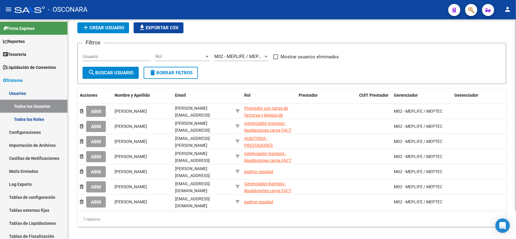
scroll to position [32, 0]
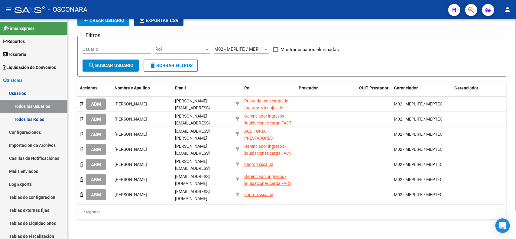
click at [261, 214] on div "7 registros" at bounding box center [291, 212] width 429 height 15
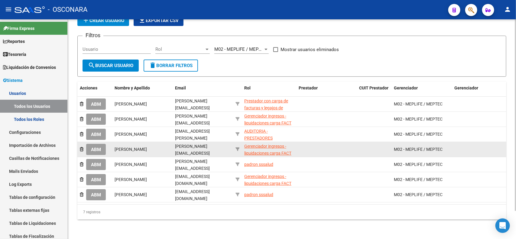
click at [99, 147] on span "ABM" at bounding box center [96, 149] width 10 height 5
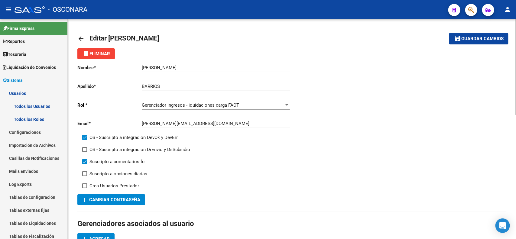
drag, startPoint x: 140, startPoint y: 122, endPoint x: 206, endPoint y: 123, distance: 65.9
click at [205, 123] on app-form-text-field "Email * m.barrios@meplife.com.ar Ingresar email" at bounding box center [183, 123] width 212 height 5
drag, startPoint x: 211, startPoint y: 123, endPoint x: 134, endPoint y: 123, distance: 76.2
click at [134, 123] on app-form-text-field "Email * m.barrios@meplife.com.ar Ingresar email" at bounding box center [183, 123] width 212 height 5
click at [506, 8] on mat-icon "person" at bounding box center [507, 9] width 7 height 7
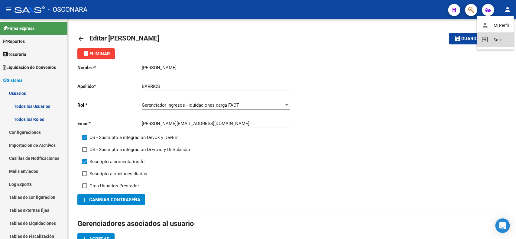
click at [503, 35] on button "exit_to_app Salir" at bounding box center [495, 40] width 37 height 15
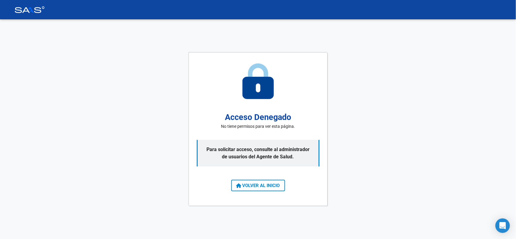
click at [270, 189] on button "VOLVER AL INICIO" at bounding box center [258, 185] width 54 height 11
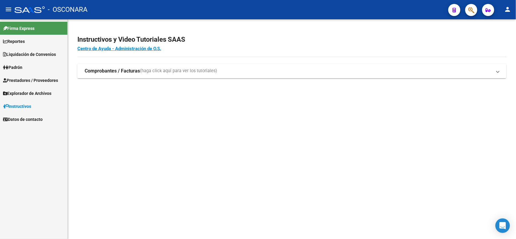
click at [159, 74] on span "(haga click aquí para ver los tutoriales)" at bounding box center [178, 71] width 77 height 7
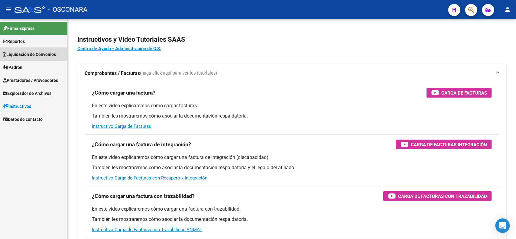
click at [33, 54] on span "Liquidación de Convenios" at bounding box center [29, 54] width 53 height 7
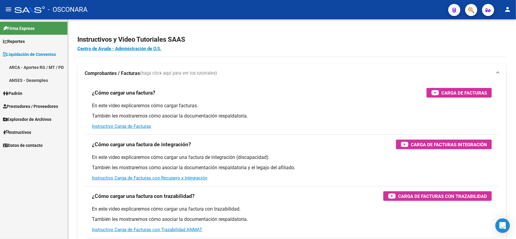
click at [33, 64] on link "ARCA - Aportes RG / MT / PD" at bounding box center [33, 67] width 67 height 13
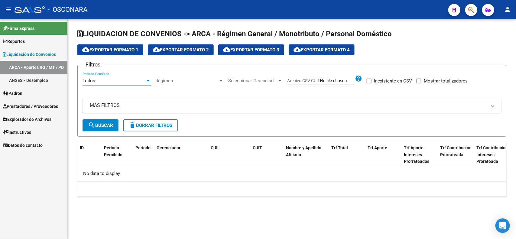
click at [132, 78] on div "Todos" at bounding box center [114, 80] width 63 height 5
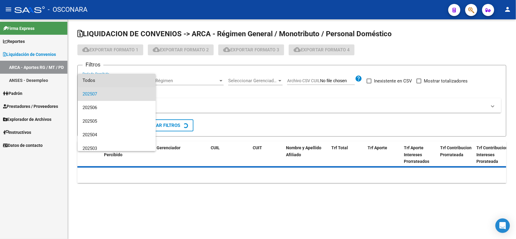
click at [132, 81] on span "Todos" at bounding box center [117, 81] width 68 height 14
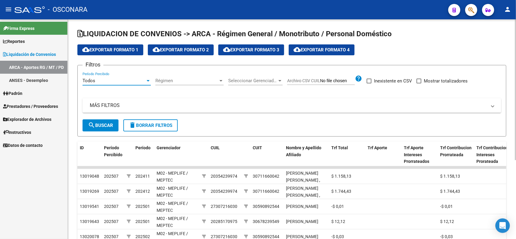
click at [132, 81] on div "Todos" at bounding box center [114, 80] width 63 height 5
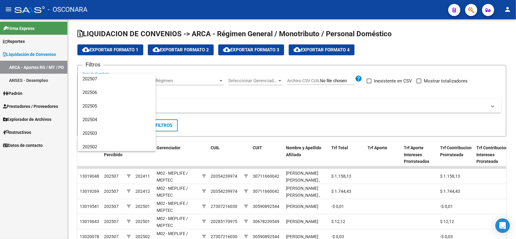
scroll to position [30, 0]
click at [127, 131] on span "202502" at bounding box center [117, 132] width 68 height 14
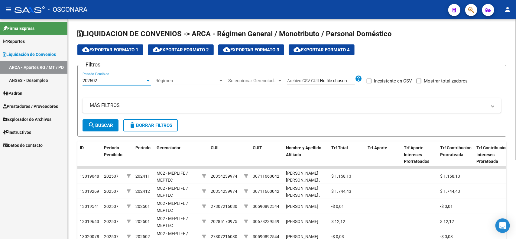
click at [108, 126] on span "search Buscar" at bounding box center [100, 125] width 25 height 5
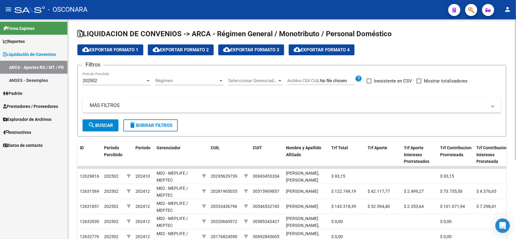
click at [227, 108] on mat-panel-title "MÁS FILTROS" at bounding box center [288, 105] width 397 height 7
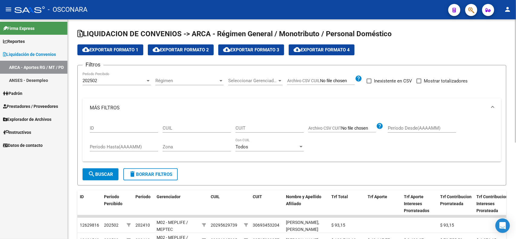
click at [133, 83] on div "202502 Período Percibido" at bounding box center [117, 78] width 68 height 13
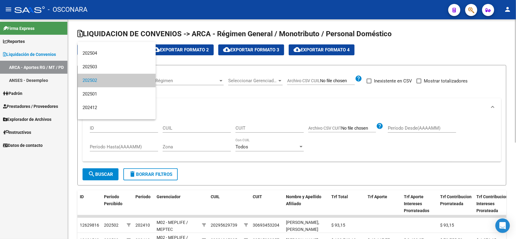
scroll to position [0, 0]
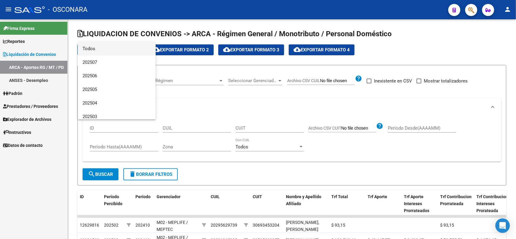
click at [131, 52] on span "Todos" at bounding box center [117, 49] width 68 height 14
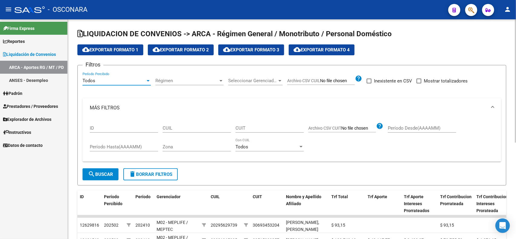
click at [418, 128] on input "Período Desde(AAAAMM)" at bounding box center [422, 127] width 68 height 5
type input "202402"
click at [133, 145] on input "Período Hasta(AAAAMM)" at bounding box center [124, 146] width 68 height 5
type input "202402"
click at [105, 173] on span "search Buscar" at bounding box center [100, 174] width 25 height 5
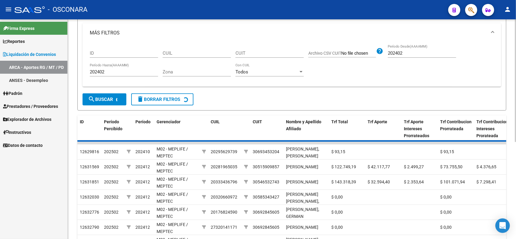
scroll to position [91, 0]
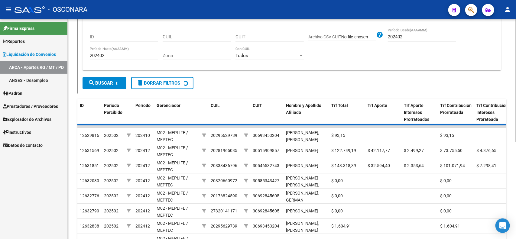
click at [516, 152] on div at bounding box center [516, 133] width 2 height 123
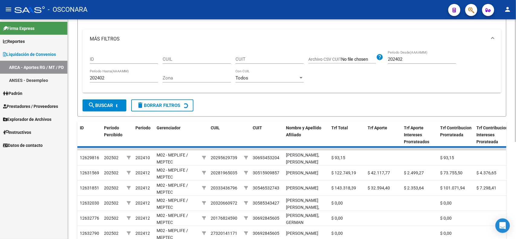
scroll to position [67, 0]
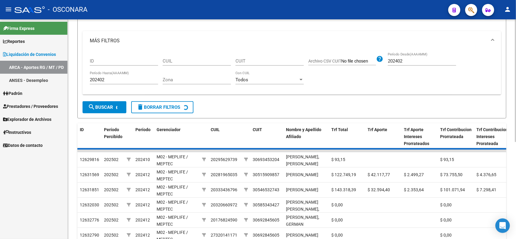
click at [516, 116] on div at bounding box center [516, 119] width 2 height 123
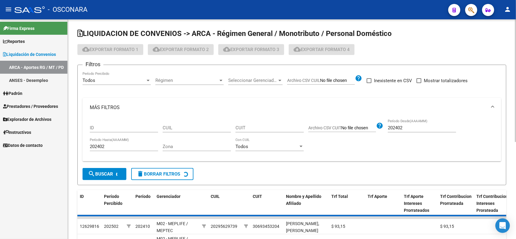
scroll to position [0, 0]
click at [516, 61] on div at bounding box center [516, 80] width 2 height 123
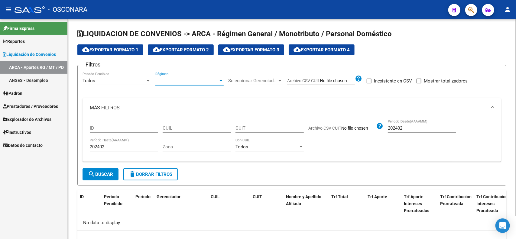
click at [170, 82] on span "Régimen" at bounding box center [186, 80] width 63 height 5
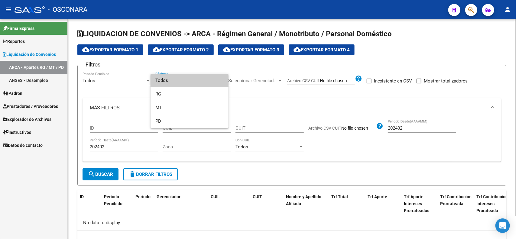
click at [170, 82] on span "Todos" at bounding box center [189, 81] width 68 height 14
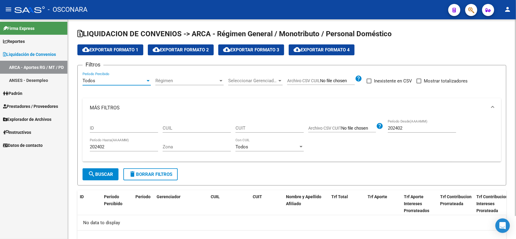
click at [144, 83] on div "Todos" at bounding box center [114, 80] width 63 height 5
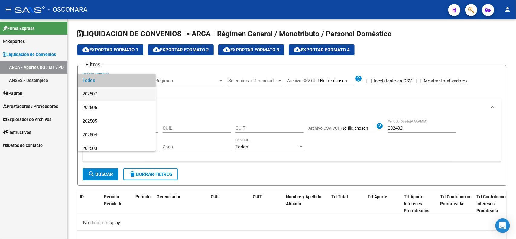
click at [142, 91] on span "202507" at bounding box center [117, 94] width 68 height 14
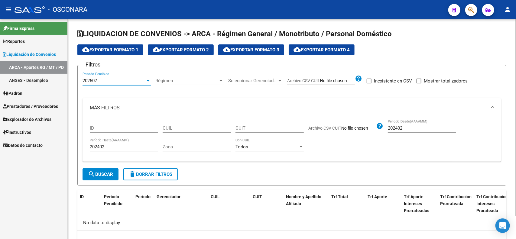
click at [103, 177] on button "search Buscar" at bounding box center [101, 174] width 36 height 12
drag, startPoint x: 409, startPoint y: 129, endPoint x: 365, endPoint y: 125, distance: 43.8
click at [365, 124] on div "ID CUIL CUIT Archivo CSV CUIT help 202402 Período Desde(AAAAMM) 202402 Período …" at bounding box center [292, 138] width 404 height 40
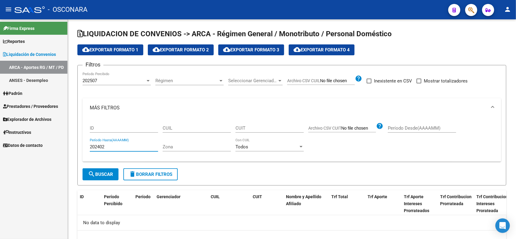
drag, startPoint x: 99, startPoint y: 146, endPoint x: 55, endPoint y: 141, distance: 44.1
click at [55, 141] on mat-sidenav-container "Firma Express Reportes Ingresos Devengados Detalles por CUIL RG Detalles - MT/P…" at bounding box center [258, 129] width 516 height 220
click at [111, 82] on div "202507" at bounding box center [114, 80] width 63 height 5
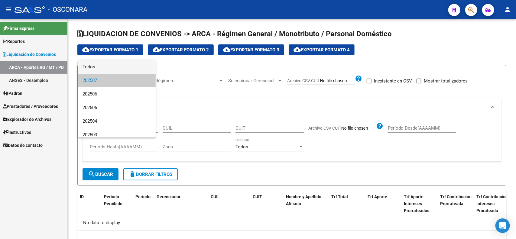
click at [110, 67] on span "Todos" at bounding box center [117, 67] width 68 height 14
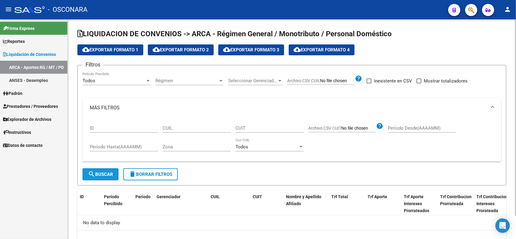
click at [106, 172] on span "search Buscar" at bounding box center [100, 174] width 25 height 5
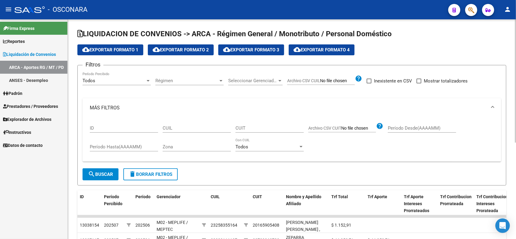
scroll to position [172, 0]
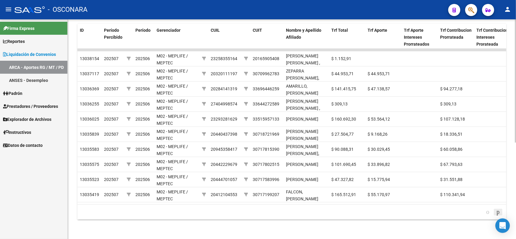
click at [497, 212] on icon "go to next page" at bounding box center [498, 211] width 5 height 7
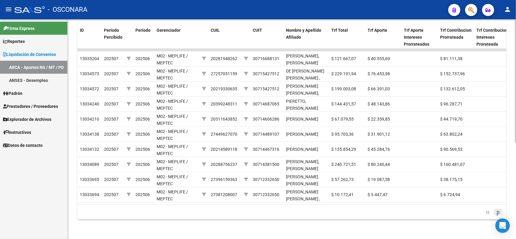
click at [497, 212] on icon "go to next page" at bounding box center [498, 211] width 5 height 7
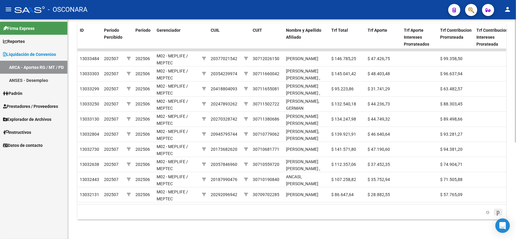
click at [497, 212] on icon "go to next page" at bounding box center [498, 211] width 5 height 7
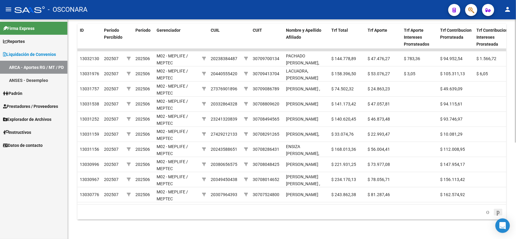
click at [497, 212] on icon "go to next page" at bounding box center [498, 211] width 5 height 7
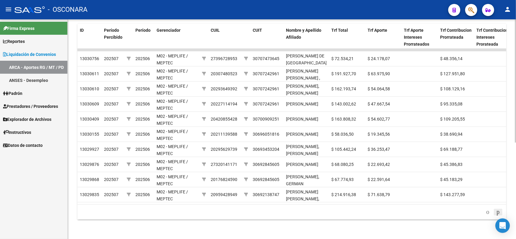
click at [497, 212] on icon "go to next page" at bounding box center [498, 211] width 5 height 7
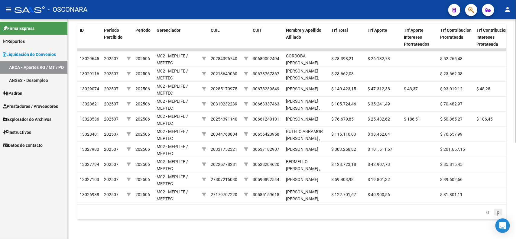
click at [497, 212] on icon "go to next page" at bounding box center [498, 211] width 5 height 7
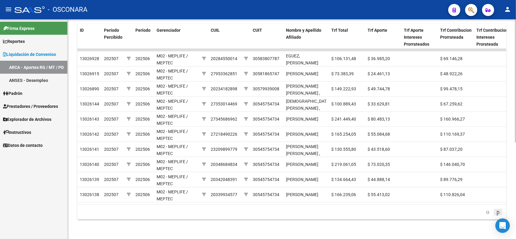
click at [497, 212] on icon "go to next page" at bounding box center [498, 211] width 5 height 7
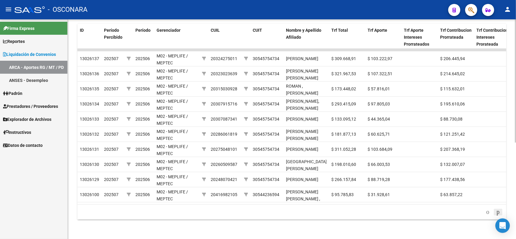
click at [497, 212] on icon "go to next page" at bounding box center [498, 211] width 5 height 7
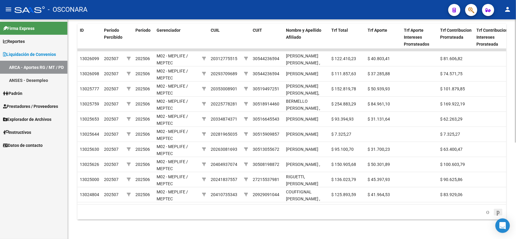
click at [497, 212] on icon "go to next page" at bounding box center [498, 211] width 5 height 7
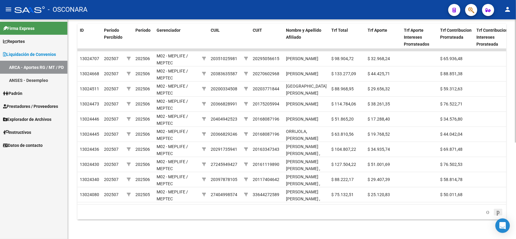
click at [497, 212] on icon "go to next page" at bounding box center [498, 211] width 5 height 7
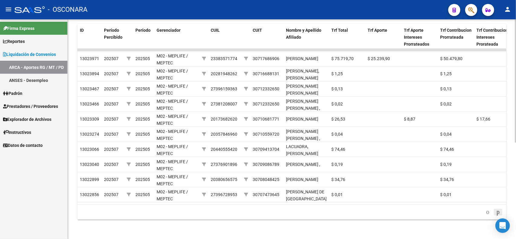
click at [497, 212] on icon "go to next page" at bounding box center [498, 211] width 5 height 7
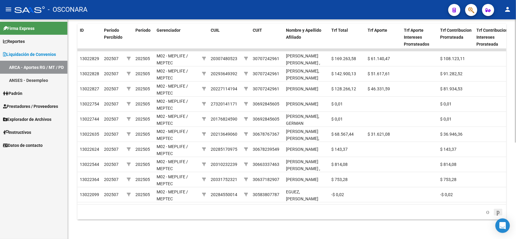
click at [497, 212] on icon "go to next page" at bounding box center [498, 211] width 5 height 7
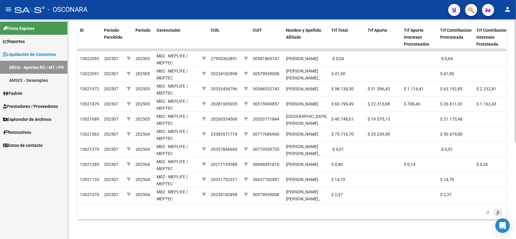
click at [497, 212] on icon "go to next page" at bounding box center [498, 211] width 5 height 7
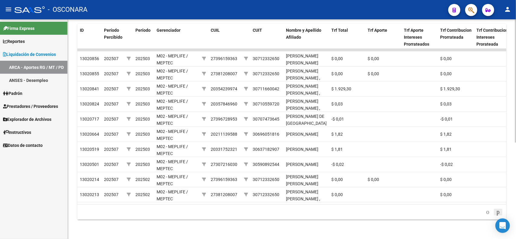
click at [497, 212] on icon "go to next page" at bounding box center [498, 211] width 5 height 7
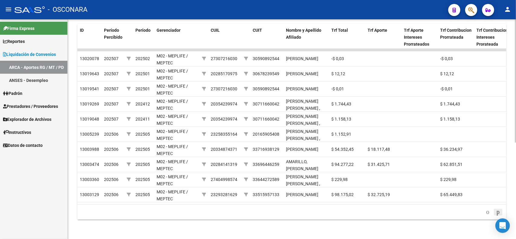
click at [497, 212] on icon "go to next page" at bounding box center [498, 211] width 5 height 7
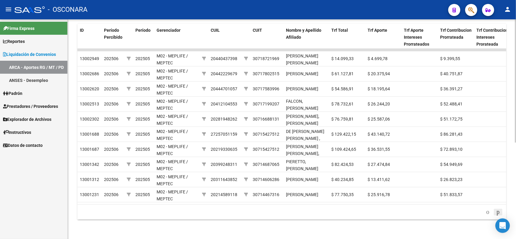
click at [497, 212] on icon "go to next page" at bounding box center [498, 211] width 5 height 7
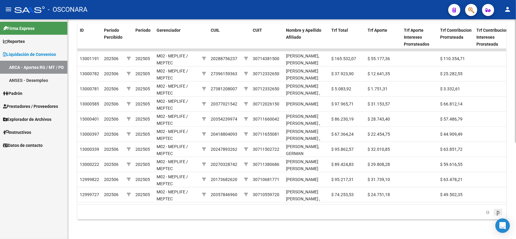
click at [497, 212] on icon "go to next page" at bounding box center [498, 211] width 5 height 7
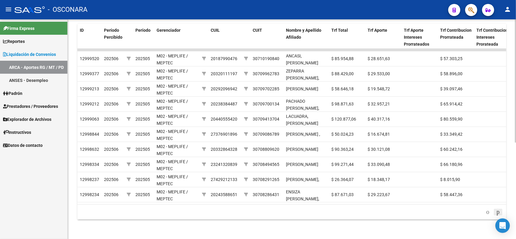
click at [497, 212] on icon "go to next page" at bounding box center [498, 211] width 5 height 7
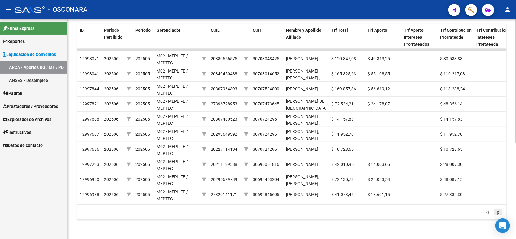
click at [497, 212] on icon "go to next page" at bounding box center [498, 211] width 5 height 7
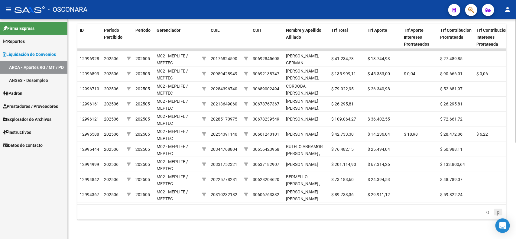
click at [497, 212] on icon "go to next page" at bounding box center [498, 211] width 5 height 7
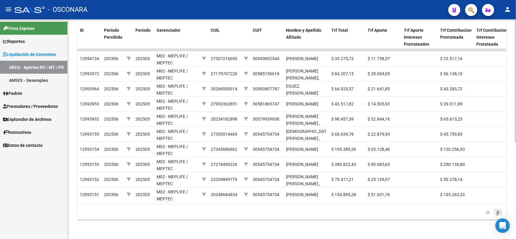
scroll to position [0, 0]
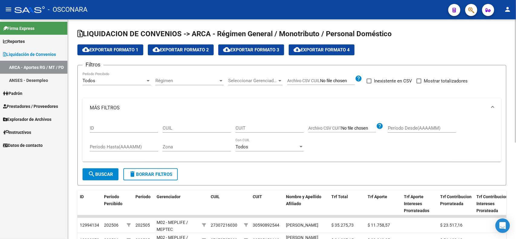
click at [125, 84] on div "Todos Período Percibido" at bounding box center [117, 78] width 68 height 13
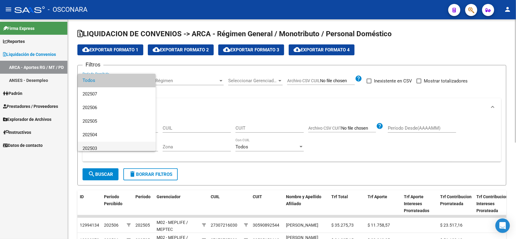
click at [125, 146] on span "202503" at bounding box center [117, 149] width 68 height 14
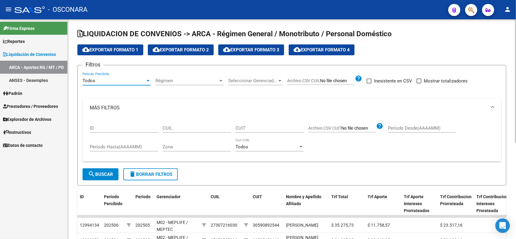
scroll to position [4, 0]
click at [105, 180] on form "Filtros 202503 Período Percibido Régimen Régimen Seleccionar Gerenciador Selecc…" at bounding box center [291, 125] width 429 height 121
click at [105, 178] on button "search Buscar" at bounding box center [101, 174] width 36 height 12
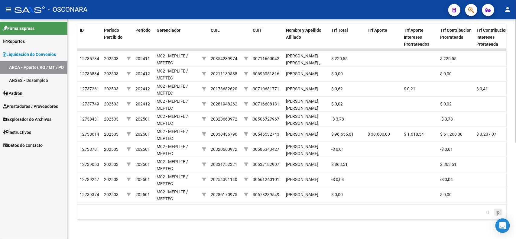
click at [496, 212] on icon "go to next page" at bounding box center [498, 211] width 5 height 7
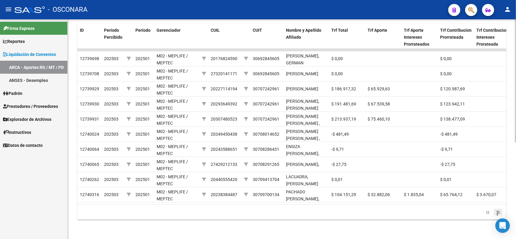
click at [496, 212] on icon "go to next page" at bounding box center [498, 211] width 5 height 7
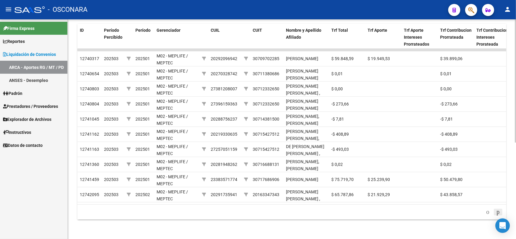
click at [496, 212] on icon "go to next page" at bounding box center [498, 211] width 5 height 7
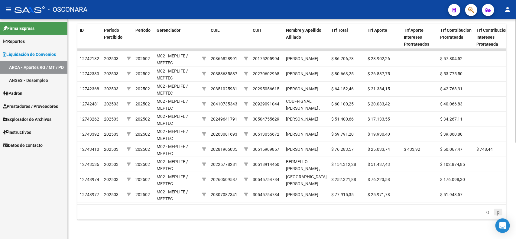
click at [496, 212] on icon "go to next page" at bounding box center [498, 211] width 5 height 7
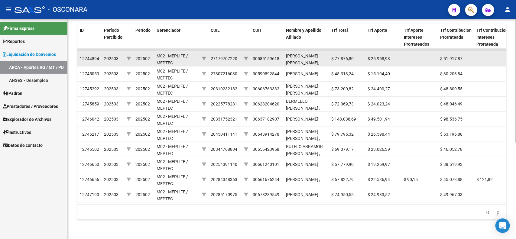
scroll to position [0, 0]
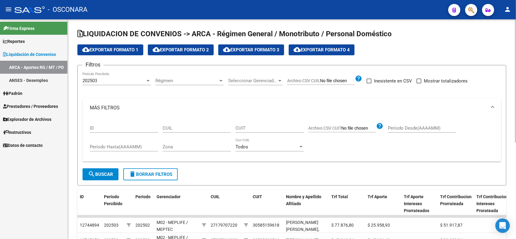
click at [179, 125] on div "CUIL" at bounding box center [197, 126] width 68 height 13
click at [180, 128] on input "CUIL" at bounding box center [197, 127] width 68 height 5
paste input "27-37690189-6"
type input "27-37690189-6"
click at [108, 172] on span "search Buscar" at bounding box center [100, 174] width 25 height 5
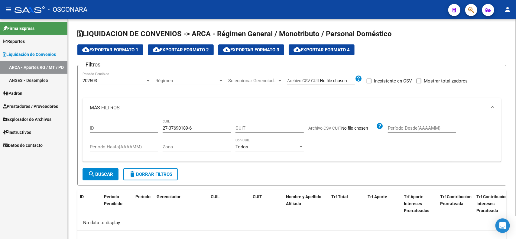
click at [107, 175] on span "search Buscar" at bounding box center [100, 174] width 25 height 5
click at [113, 83] on div "202503 Período Percibido" at bounding box center [117, 78] width 68 height 13
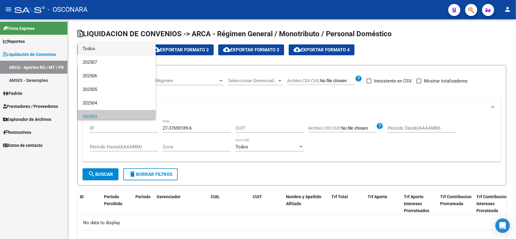
click at [114, 47] on span "Todos" at bounding box center [117, 49] width 68 height 14
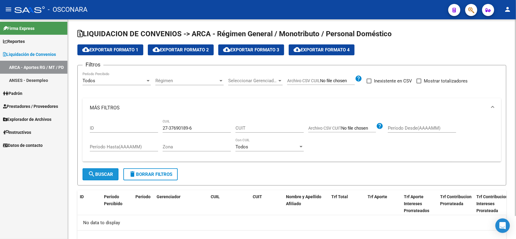
click at [107, 173] on span "search Buscar" at bounding box center [100, 174] width 25 height 5
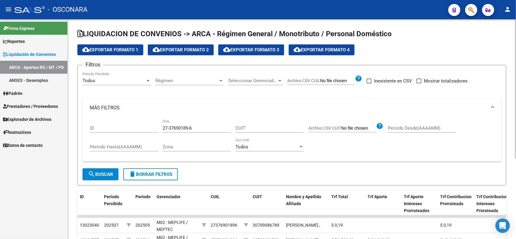
drag, startPoint x: 199, startPoint y: 132, endPoint x: 160, endPoint y: 126, distance: 38.9
click at [162, 126] on div "ID 27-37690189-6 CUIL CUIT Archivo CSV CUIT help Período Desde(AAAAMM) Período …" at bounding box center [292, 138] width 404 height 40
click at [507, 13] on mat-icon "person" at bounding box center [507, 9] width 7 height 7
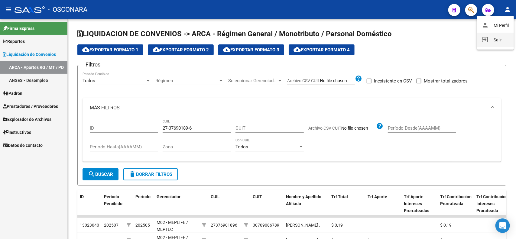
click at [492, 41] on button "exit_to_app Salir" at bounding box center [495, 40] width 37 height 15
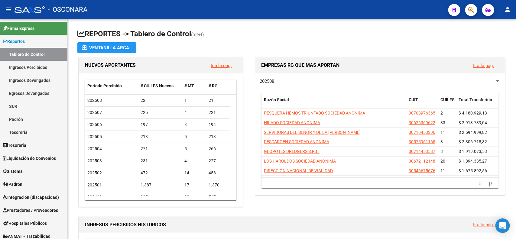
click at [471, 15] on span "button" at bounding box center [471, 10] width 6 height 12
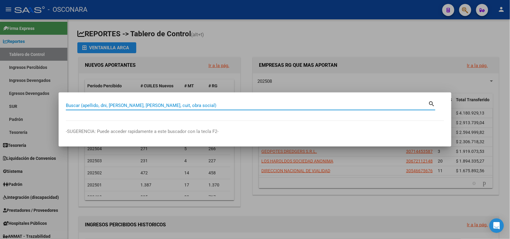
paste input "27-37690189-6"
type input "27376901896"
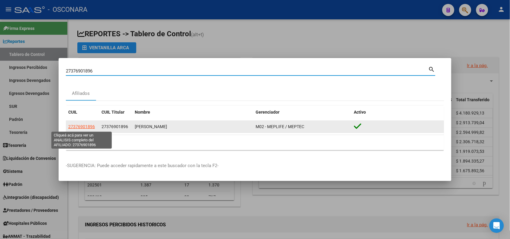
click at [88, 128] on span "27376901896" at bounding box center [81, 126] width 27 height 5
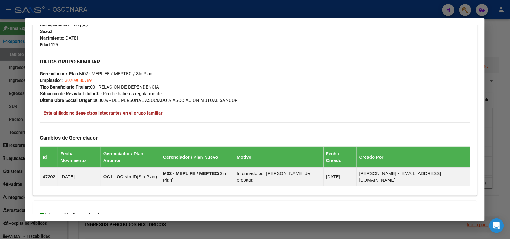
scroll to position [323, 0]
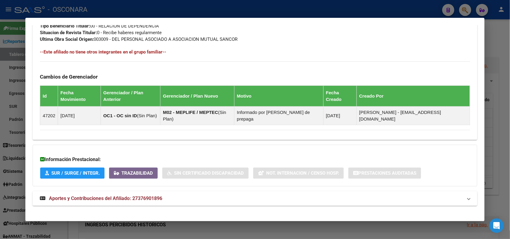
click at [160, 199] on span "Aportes y Contribuciones del Afiliado: 27376901896" at bounding box center [105, 199] width 113 height 6
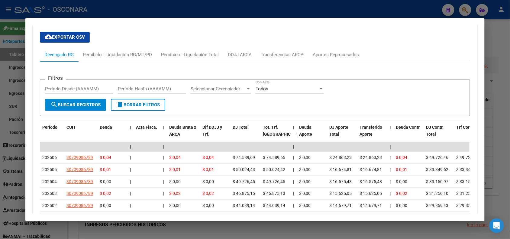
scroll to position [498, 0]
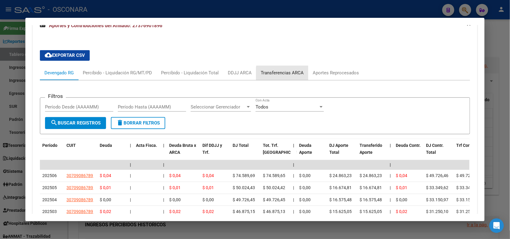
click at [286, 74] on div "Transferencias ARCA" at bounding box center [282, 73] width 43 height 7
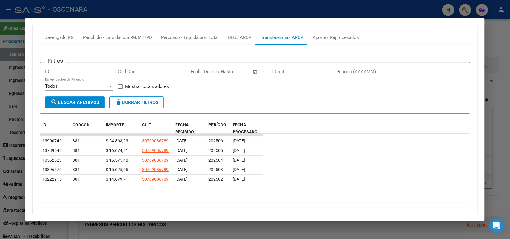
scroll to position [549, 0]
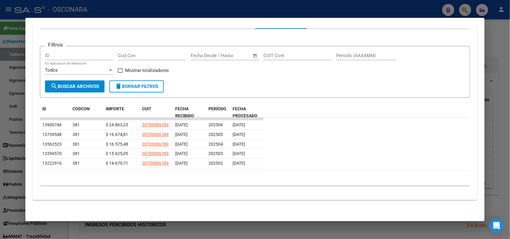
click at [199, 8] on div at bounding box center [255, 119] width 510 height 239
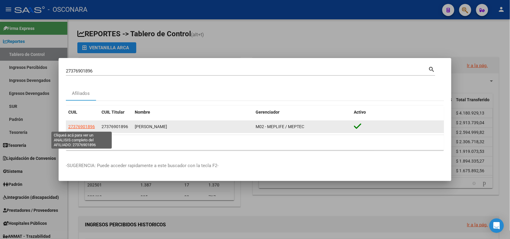
click at [85, 126] on span "27376901896" at bounding box center [81, 126] width 27 height 5
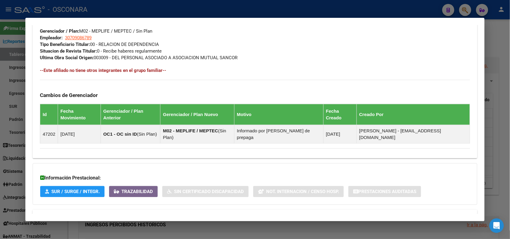
scroll to position [328, 0]
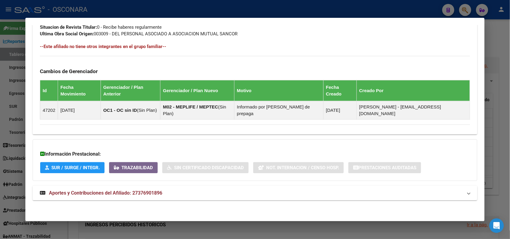
click at [205, 196] on mat-panel-title "Aportes y Contribuciones del Afiliado: 27376901896" at bounding box center [251, 192] width 423 height 7
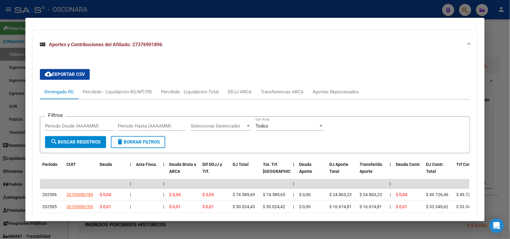
scroll to position [471, 0]
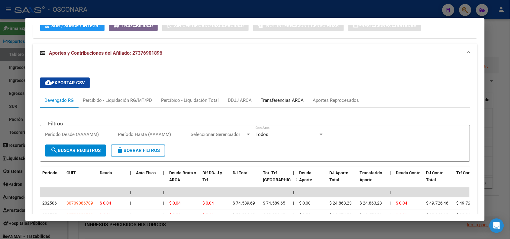
click at [277, 102] on div "Transferencias ARCA" at bounding box center [282, 100] width 43 height 7
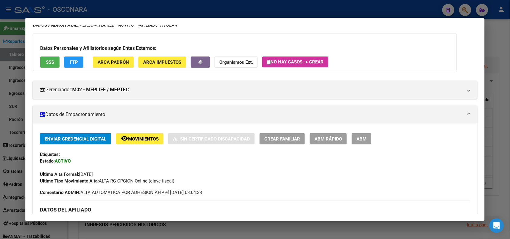
scroll to position [0, 0]
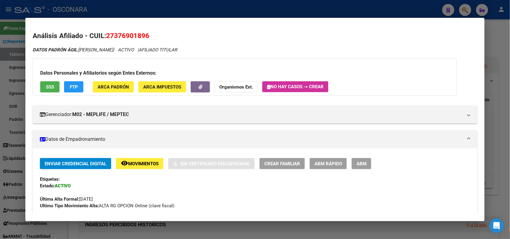
drag, startPoint x: 105, startPoint y: 34, endPoint x: 161, endPoint y: 39, distance: 56.4
click at [162, 39] on h2 "Análisis Afiliado - CUIL: 27376901896" at bounding box center [255, 36] width 445 height 10
copy span "27376901896"
click at [74, 85] on span "FTP" at bounding box center [74, 86] width 8 height 5
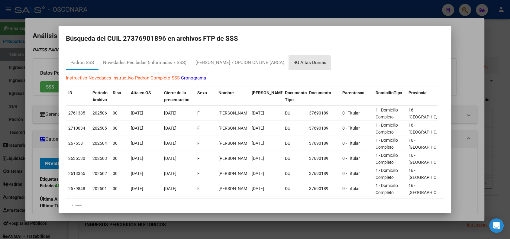
click at [293, 64] on div "RG Altas Diarias" at bounding box center [309, 62] width 33 height 7
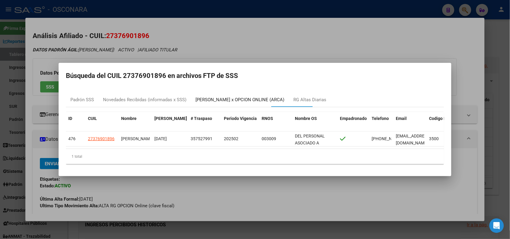
click at [240, 96] on div "[PERSON_NAME] x OPCION ONLINE (ARCA)" at bounding box center [240, 99] width 89 height 7
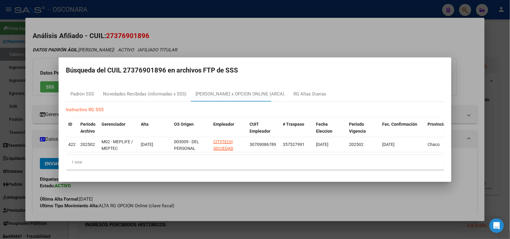
click at [144, 29] on div at bounding box center [255, 119] width 510 height 239
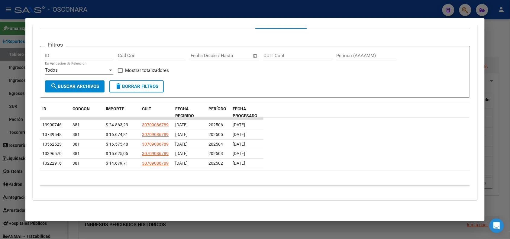
scroll to position [361, 0]
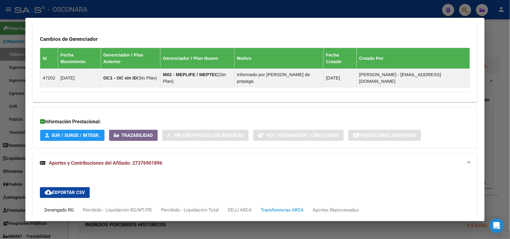
click at [63, 211] on div "Devengado RG" at bounding box center [58, 210] width 29 height 7
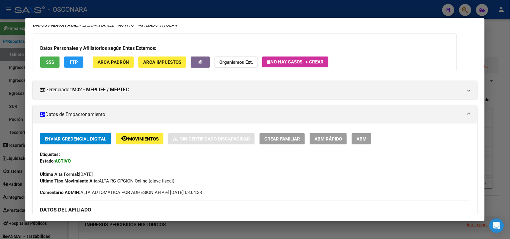
scroll to position [0, 0]
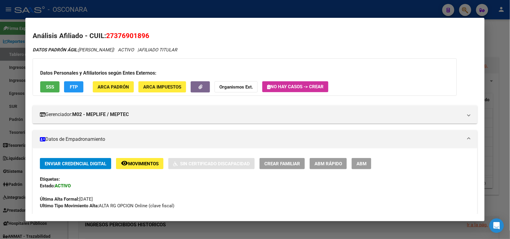
drag, startPoint x: 104, startPoint y: 34, endPoint x: 152, endPoint y: 36, distance: 48.4
click at [152, 36] on h2 "Análisis Afiliado - CUIL: 27376901896" at bounding box center [255, 36] width 445 height 10
copy span "27376901896"
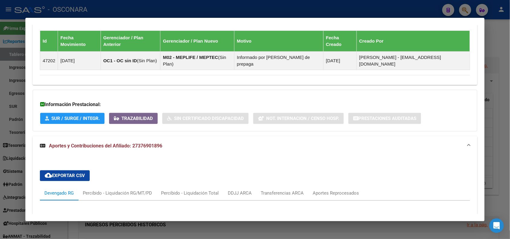
scroll to position [426, 0]
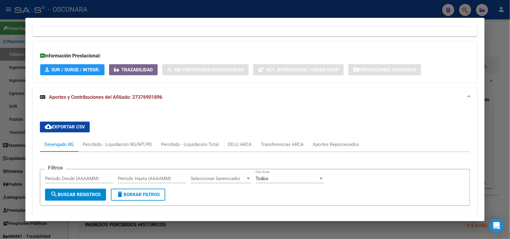
click at [73, 128] on span "cloud_download Exportar CSV" at bounding box center [65, 126] width 40 height 5
